Goal: Use online tool/utility

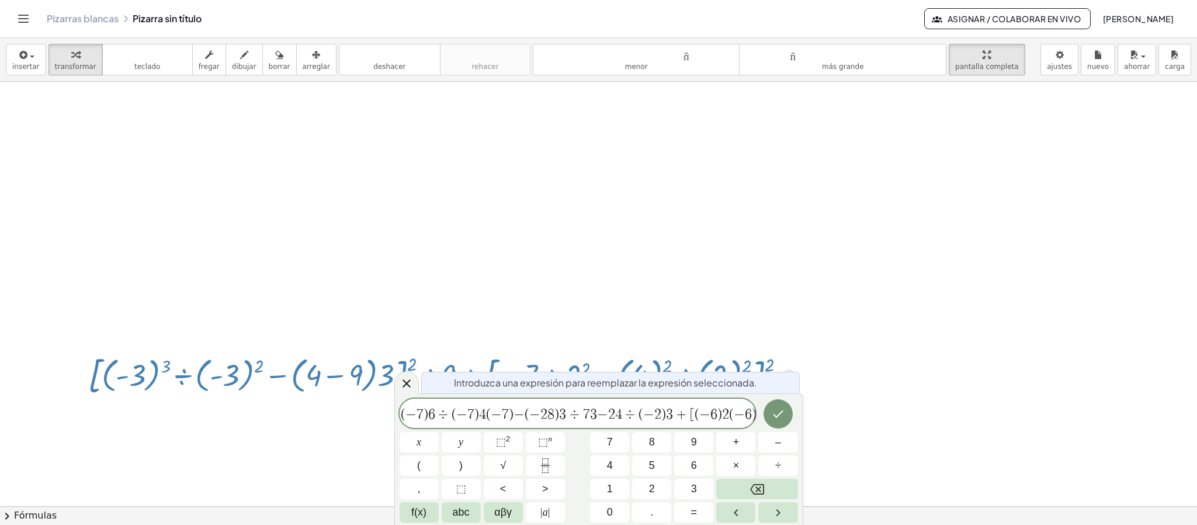
scroll to position [248, 0]
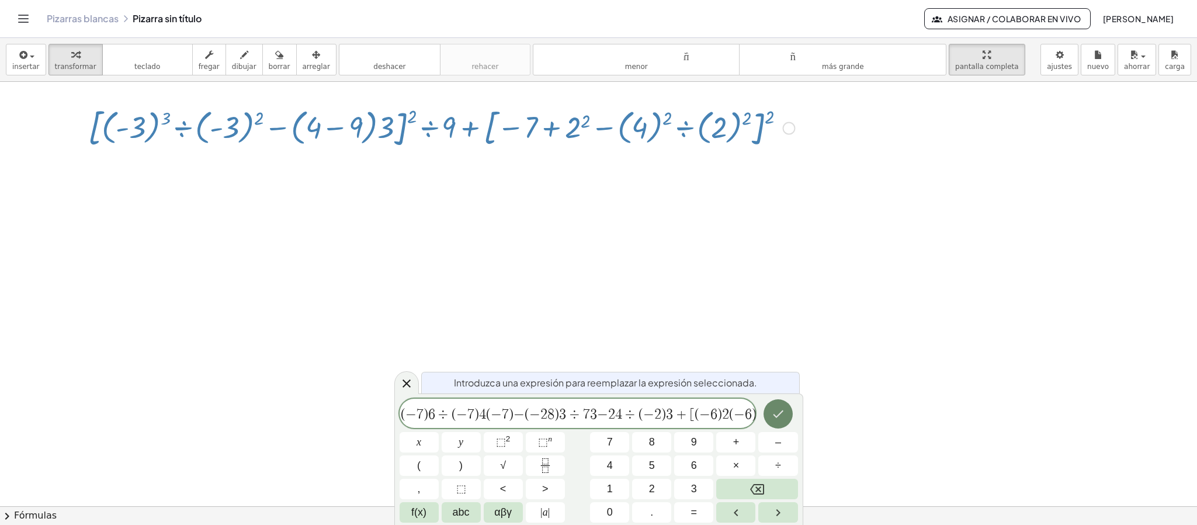
click at [777, 416] on icon "Hecho" at bounding box center [778, 414] width 11 height 8
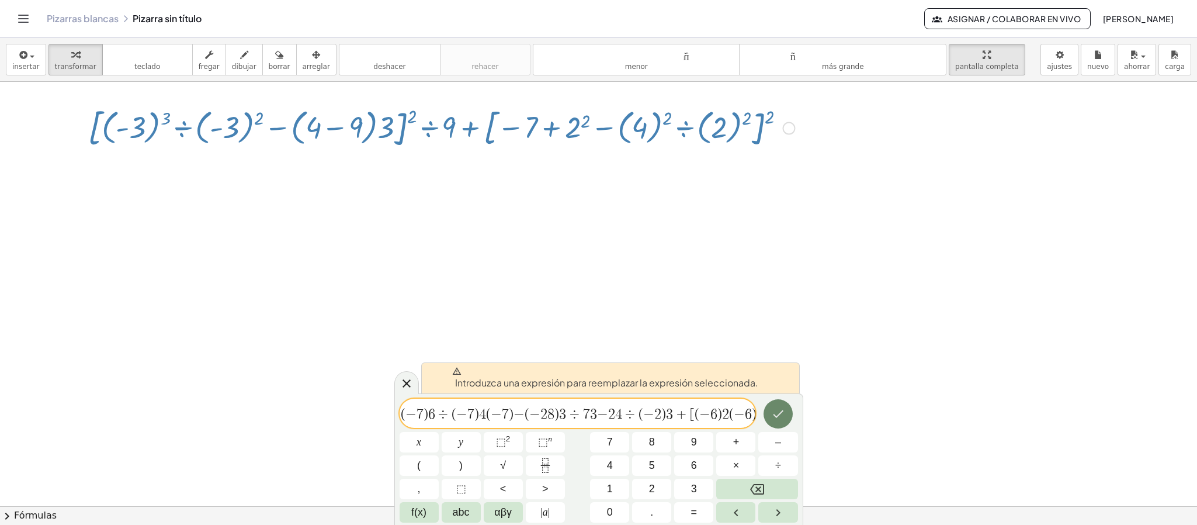
click at [777, 416] on icon "Hecho" at bounding box center [778, 414] width 11 height 8
click at [421, 122] on div at bounding box center [441, 127] width 719 height 49
drag, startPoint x: 684, startPoint y: 146, endPoint x: 746, endPoint y: 129, distance: 64.4
click at [724, 137] on div at bounding box center [441, 127] width 719 height 49
click at [787, 129] on div at bounding box center [789, 128] width 13 height 13
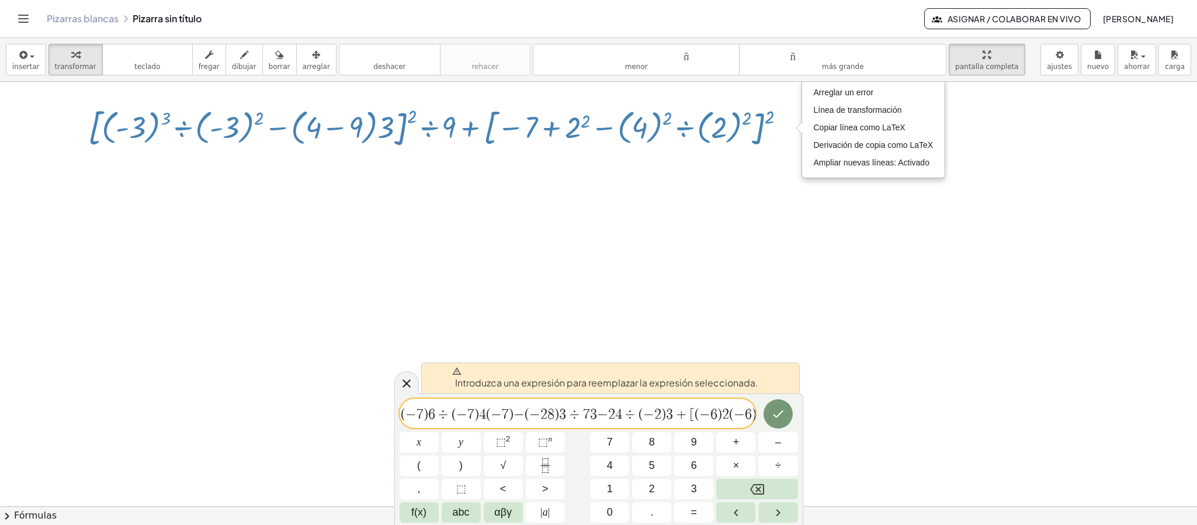
drag, startPoint x: 621, startPoint y: 246, endPoint x: 505, endPoint y: 362, distance: 164.1
click at [619, 246] on div at bounding box center [598, 469] width 1197 height 1271
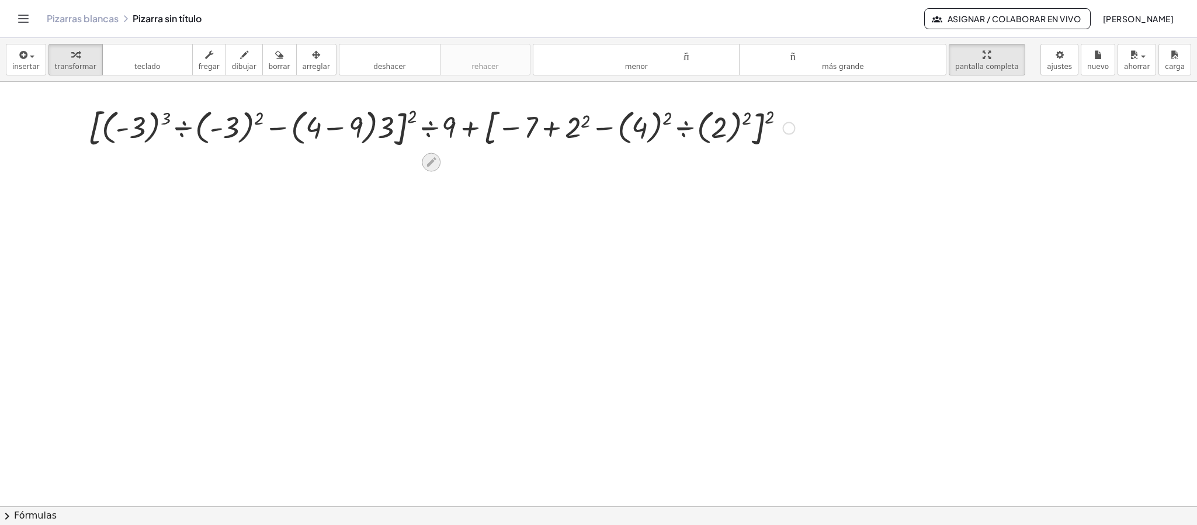
click at [434, 167] on icon at bounding box center [431, 162] width 12 height 12
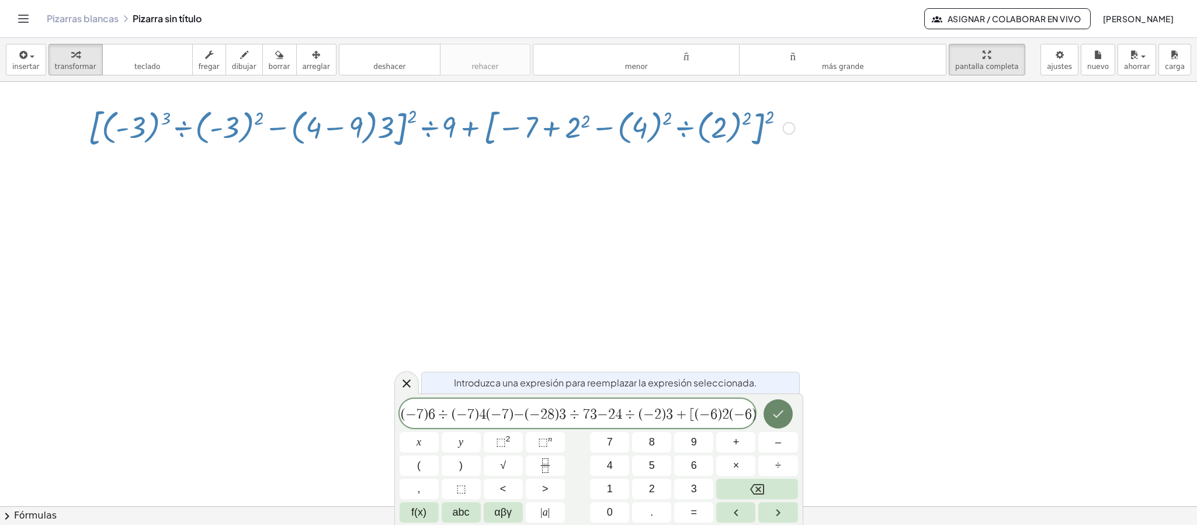
click at [775, 416] on icon "Hecho" at bounding box center [778, 414] width 11 height 8
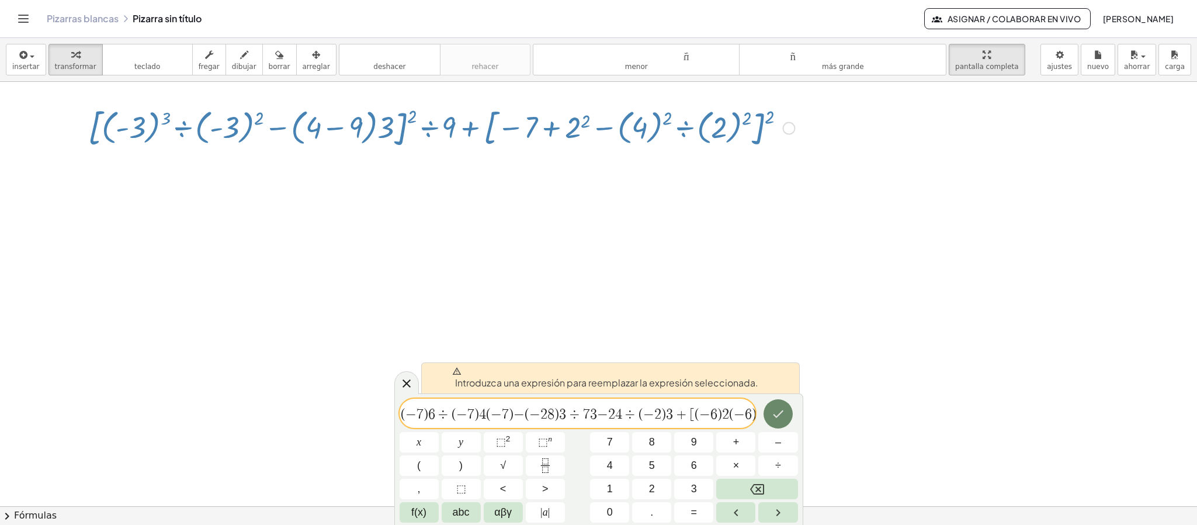
click at [775, 416] on icon "Hecho" at bounding box center [778, 414] width 11 height 8
click at [373, 65] on font "deshacer" at bounding box center [389, 67] width 32 height 8
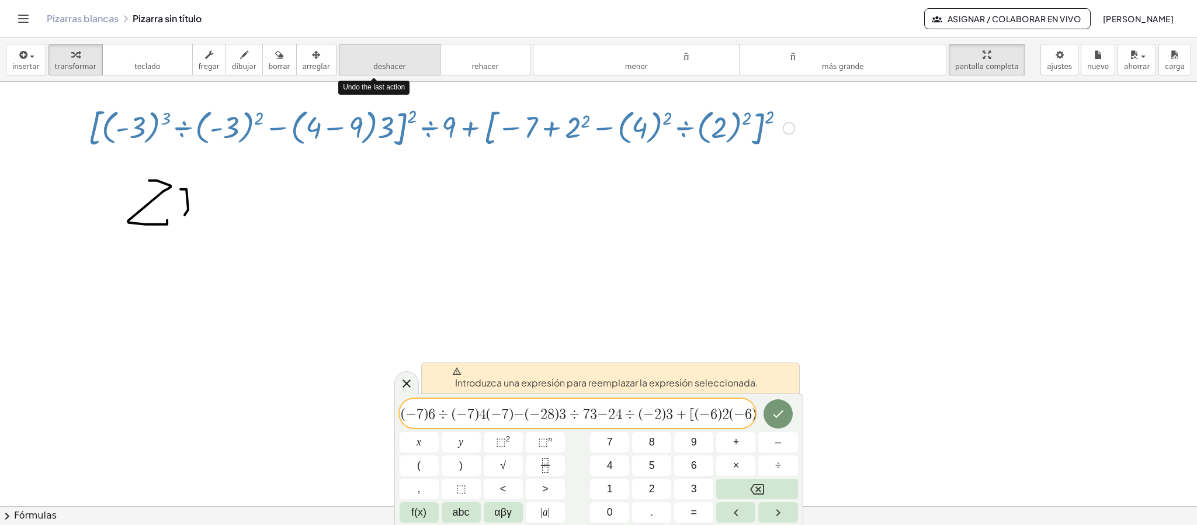
click at [373, 65] on font "deshacer" at bounding box center [389, 67] width 32 height 8
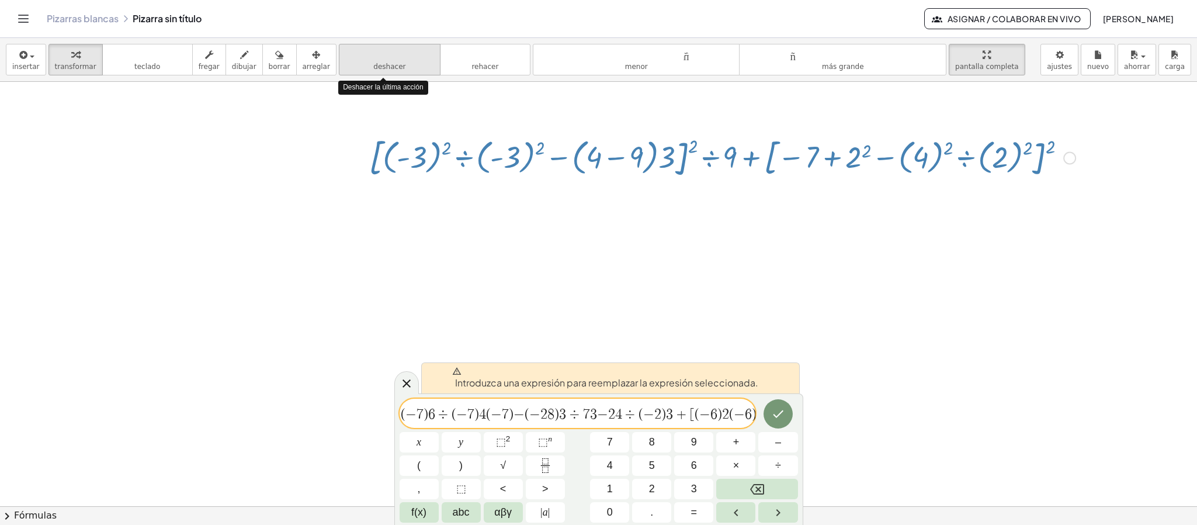
click at [373, 65] on font "deshacer" at bounding box center [389, 67] width 32 height 8
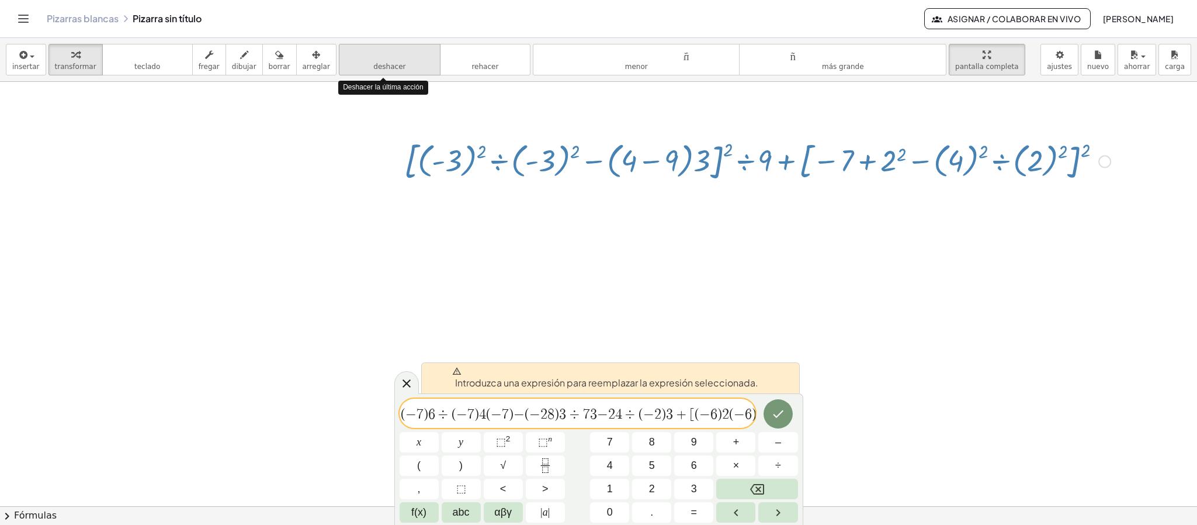
click at [373, 65] on font "deshacer" at bounding box center [389, 67] width 32 height 8
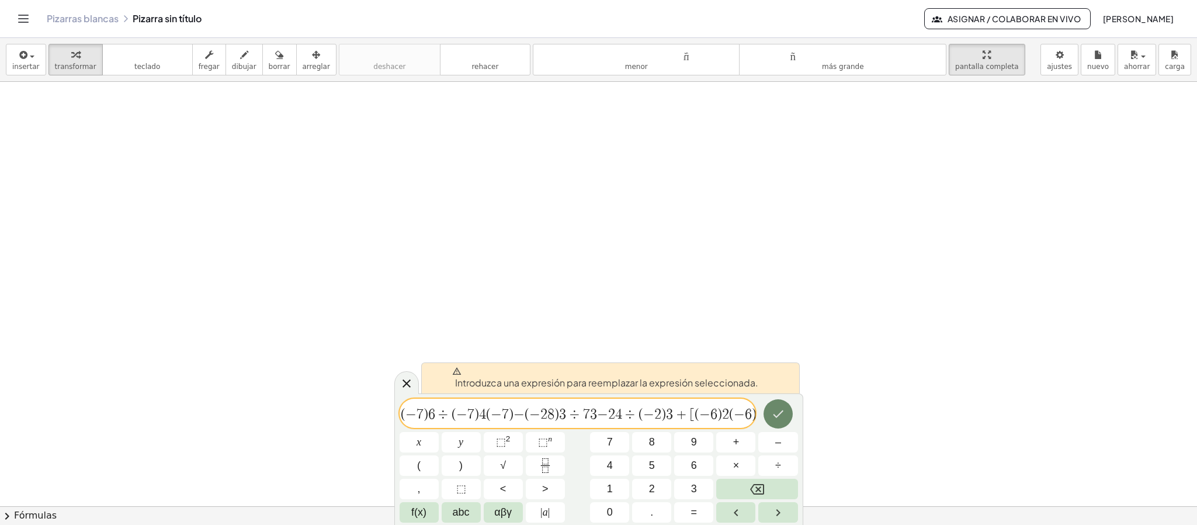
click at [781, 407] on icon "Hecho" at bounding box center [778, 414] width 14 height 14
click at [783, 413] on icon "Hecho" at bounding box center [778, 414] width 14 height 14
click at [782, 413] on icon "Hecho" at bounding box center [778, 414] width 14 height 14
click at [780, 414] on icon "Hecho" at bounding box center [778, 414] width 11 height 8
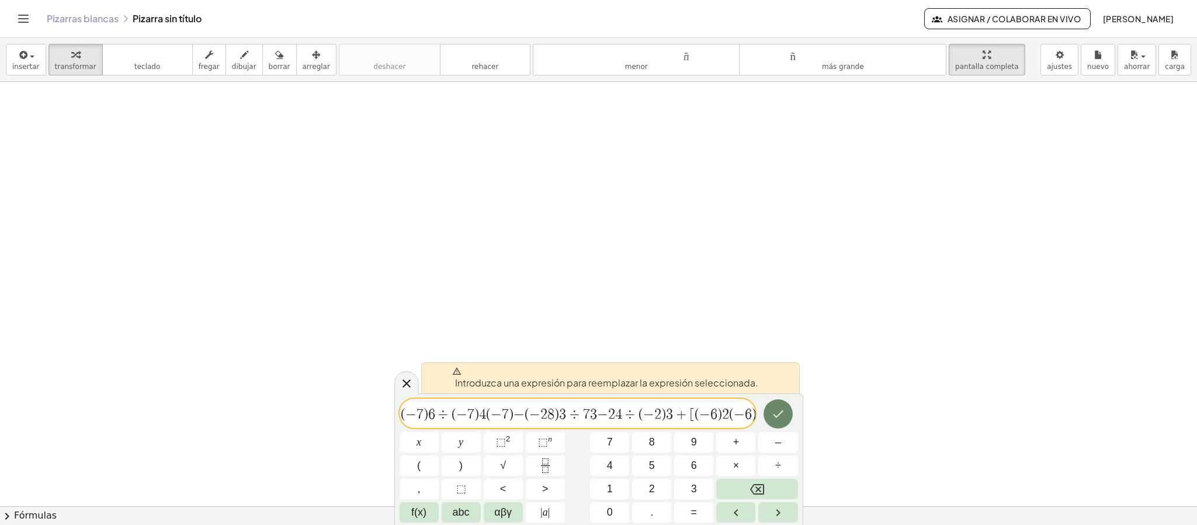
click at [776, 414] on icon "Hecho" at bounding box center [778, 414] width 14 height 14
